Goal: Transaction & Acquisition: Book appointment/travel/reservation

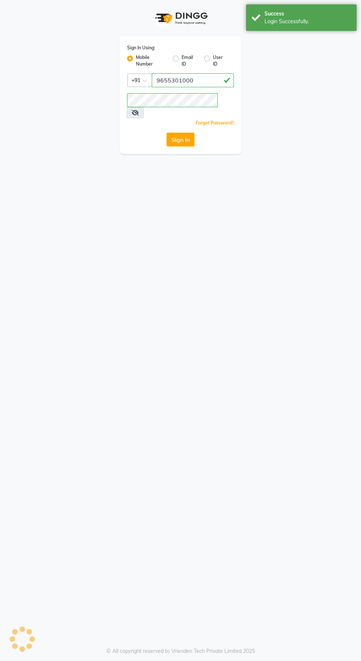
click at [177, 133] on button "Sign In" at bounding box center [181, 140] width 28 height 14
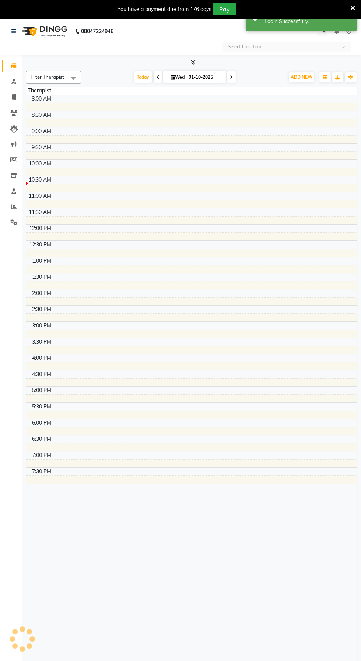
select select "en"
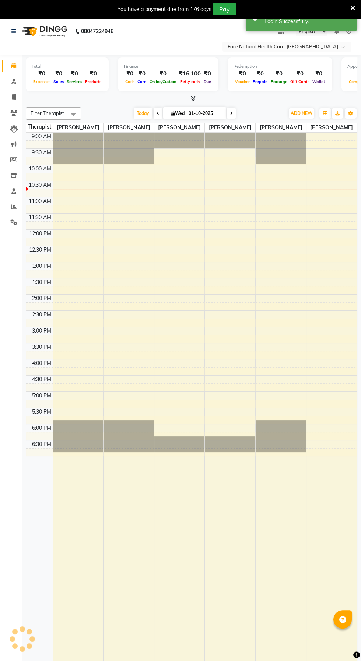
click at [231, 113] on icon at bounding box center [231, 113] width 3 height 4
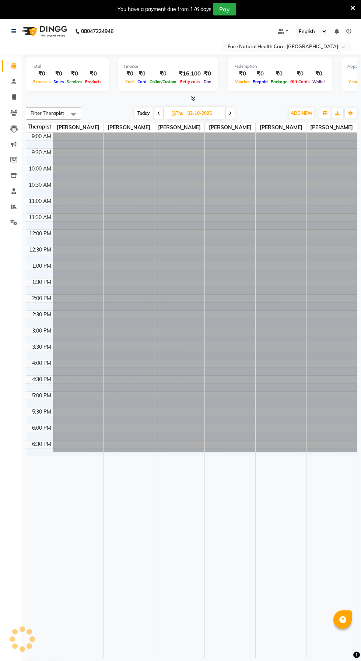
click at [226, 116] on span at bounding box center [230, 113] width 9 height 11
click at [140, 112] on span "Today" at bounding box center [145, 113] width 18 height 11
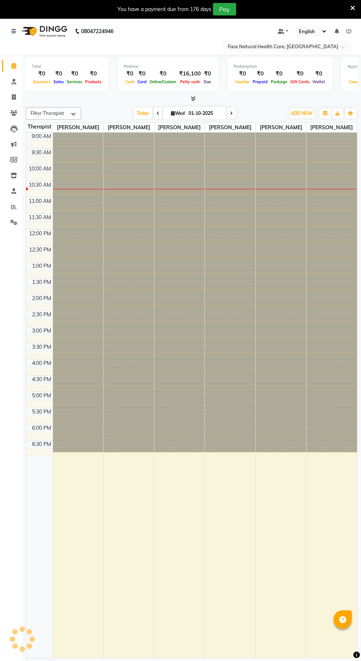
click at [235, 113] on span at bounding box center [231, 113] width 9 height 11
type input "02-10-2025"
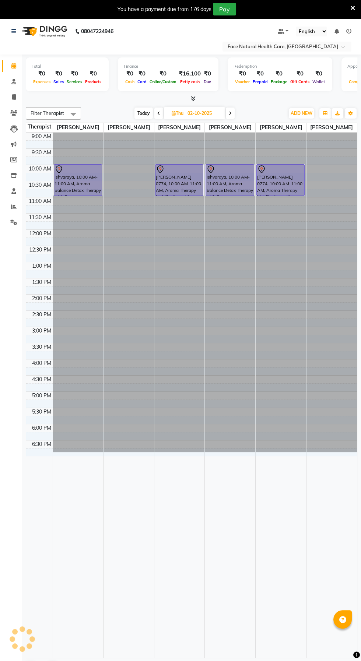
click at [180, 190] on div "[PERSON_NAME] 0774, 10:00 AM-11:00 AM, Aroma Therapy Mobilization with Steam(12…" at bounding box center [179, 180] width 48 height 31
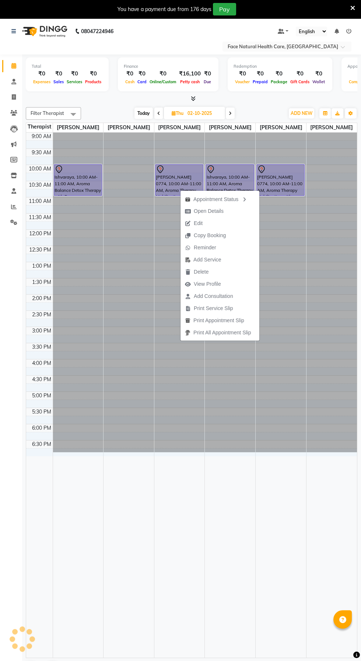
click at [215, 277] on button "Delete" at bounding box center [219, 272] width 79 height 12
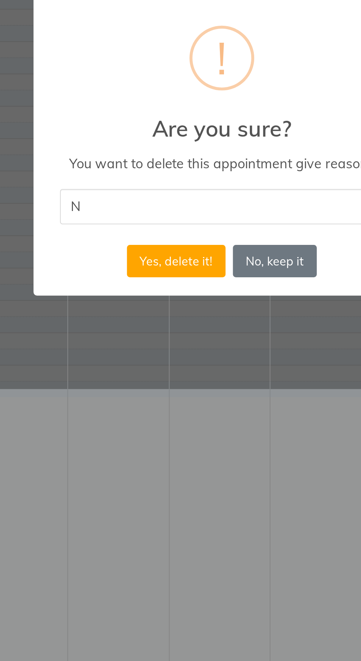
type input "No"
click at [159, 387] on button "Yes, delete it!" at bounding box center [157, 388] width 49 height 16
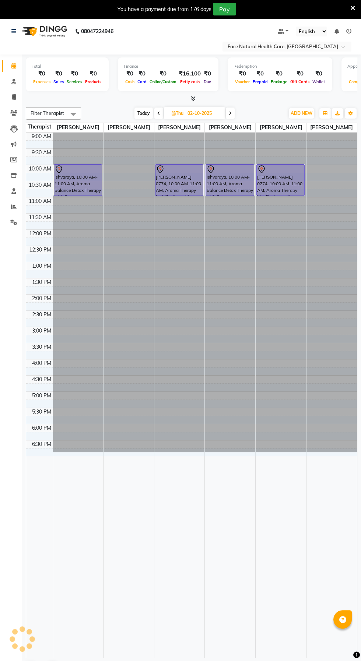
scroll to position [4, 0]
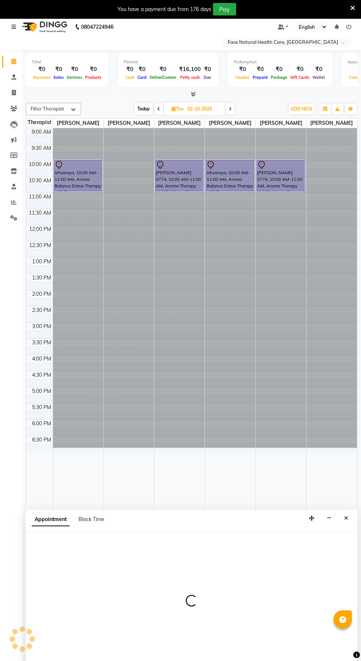
click at [67, 198] on div at bounding box center [78, 288] width 50 height 320
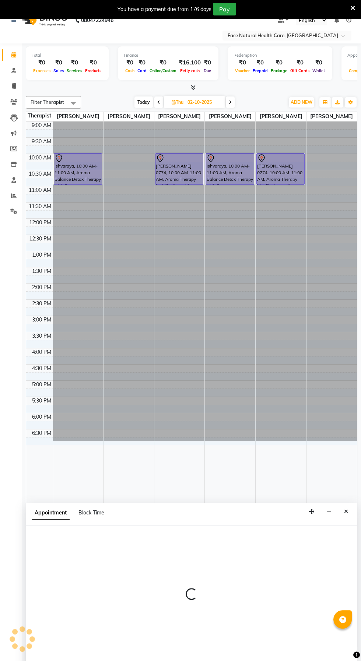
scroll to position [18, 0]
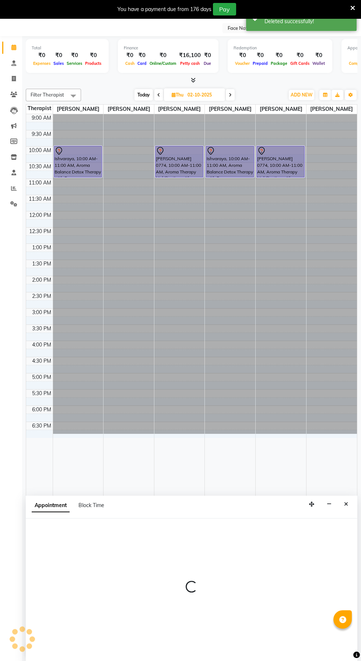
select select "47694"
select select "tentative"
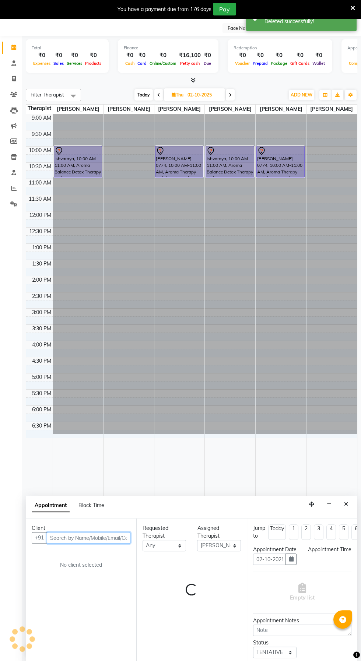
select select "675"
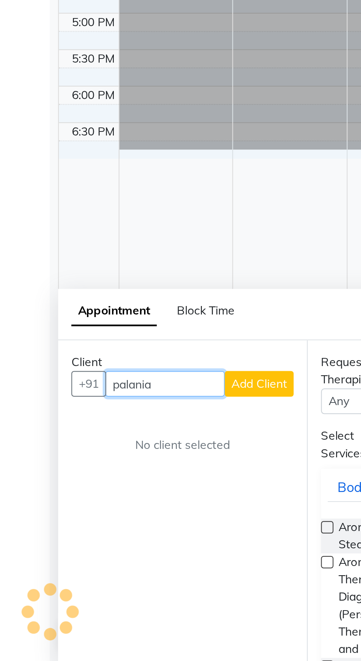
click at [81, 536] on input "palania" at bounding box center [73, 537] width 53 height 11
click at [89, 534] on input "palaniammbal" at bounding box center [73, 537] width 53 height 11
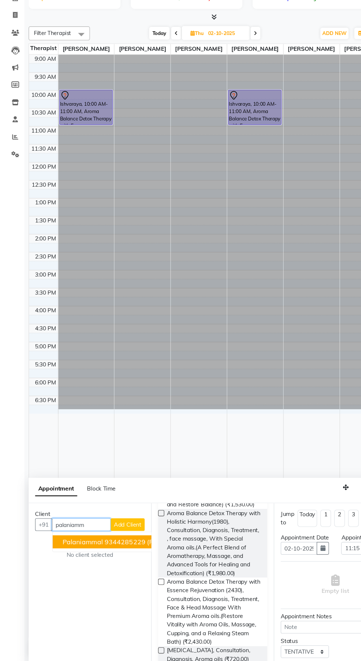
click at [109, 555] on ngb-highlight "9344285229" at bounding box center [112, 553] width 37 height 7
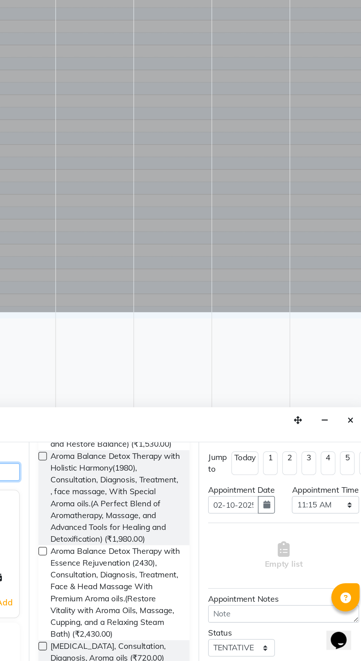
type input "9344285229"
click at [213, 615] on span "Aroma Balance Detox Therapy with Essence Rejuvenation (2430), Consultation, Dia…" at bounding box center [192, 617] width 85 height 62
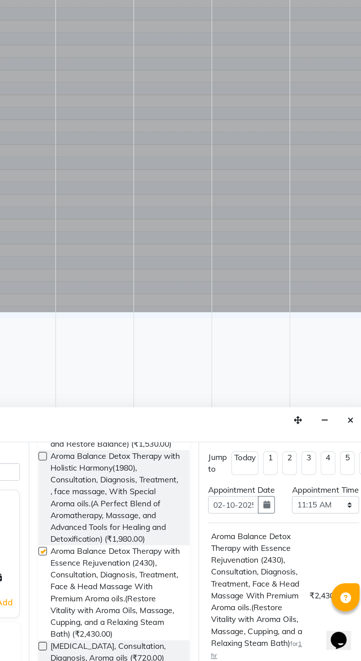
checkbox input "false"
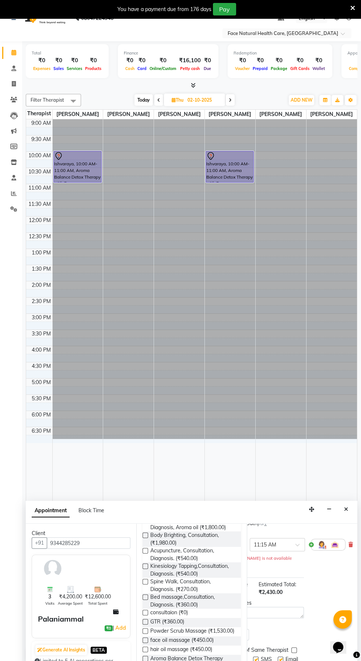
scroll to position [139, 48]
click at [317, 541] on img at bounding box center [321, 537] width 9 height 9
click at [322, 575] on div "Jump to [DATE] 1 2 3 4 5 6 7 8 Weeks Appointment Date [DATE] Appointment Time S…" at bounding box center [302, 595] width 111 height 143
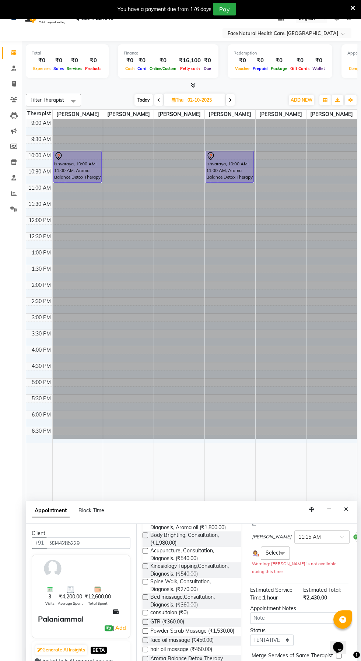
scroll to position [139, 0]
click at [276, 556] on span "Select" at bounding box center [276, 553] width 15 height 7
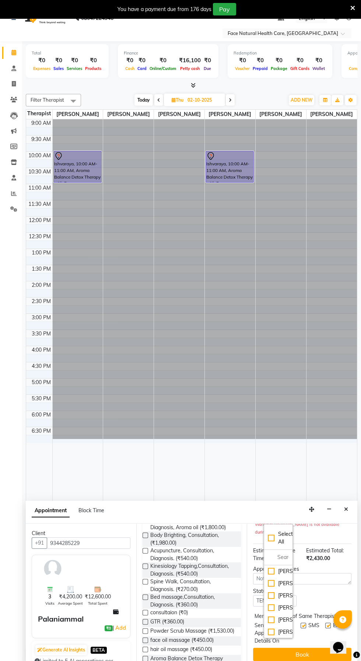
scroll to position [24, 0]
click at [275, 620] on div "[PERSON_NAME]" at bounding box center [278, 620] width 21 height 8
checkbox input "true"
click at [304, 652] on button "Book" at bounding box center [302, 654] width 98 height 13
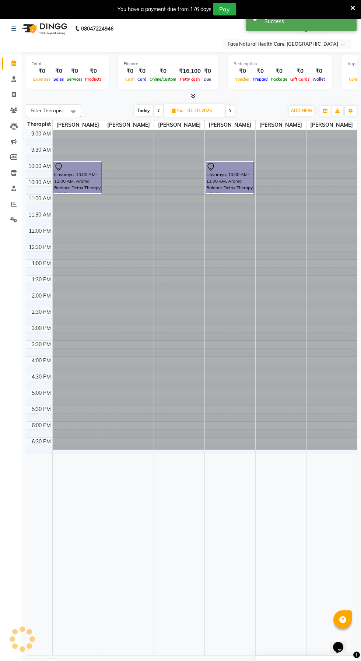
scroll to position [0, 0]
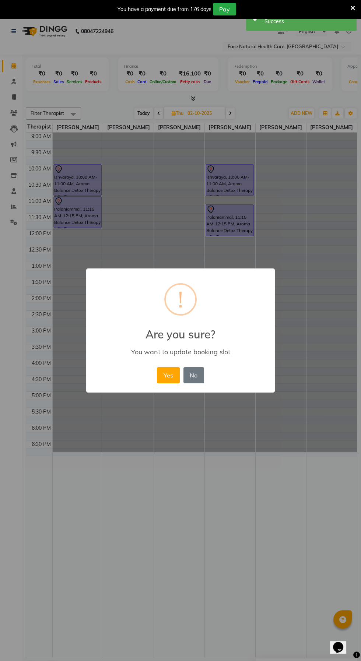
click at [168, 375] on button "Yes" at bounding box center [168, 375] width 22 height 16
